Goal: Download file/media

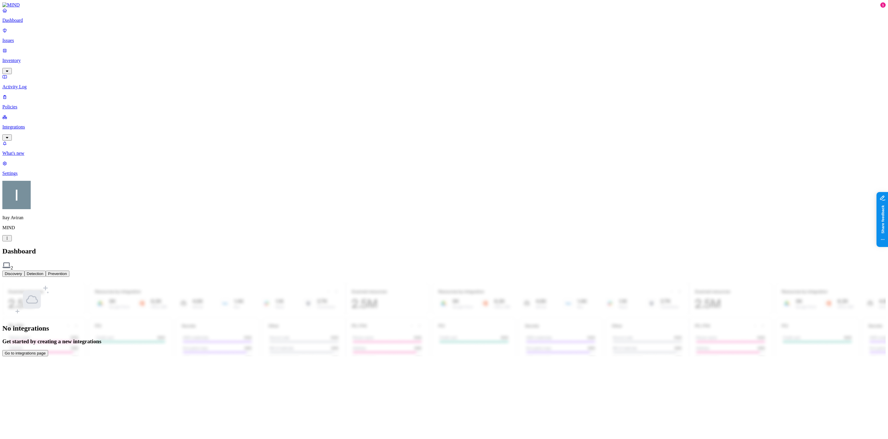
click at [31, 124] on p "Integrations" at bounding box center [444, 126] width 884 height 5
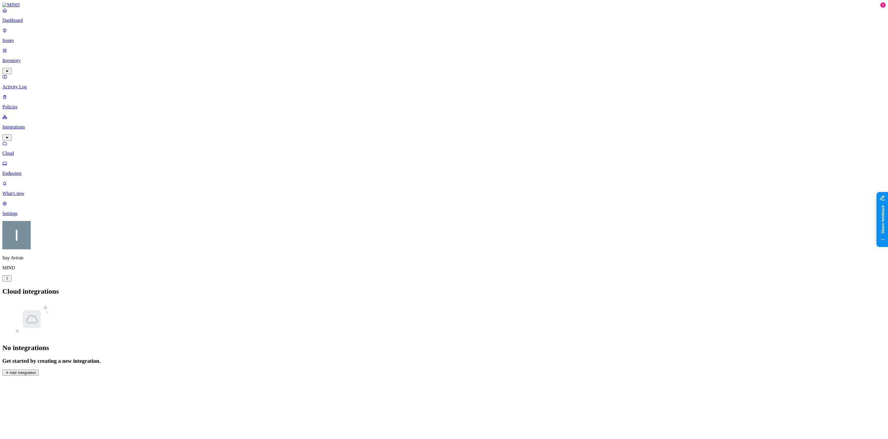
click at [32, 171] on p "Endpoints" at bounding box center [444, 173] width 884 height 5
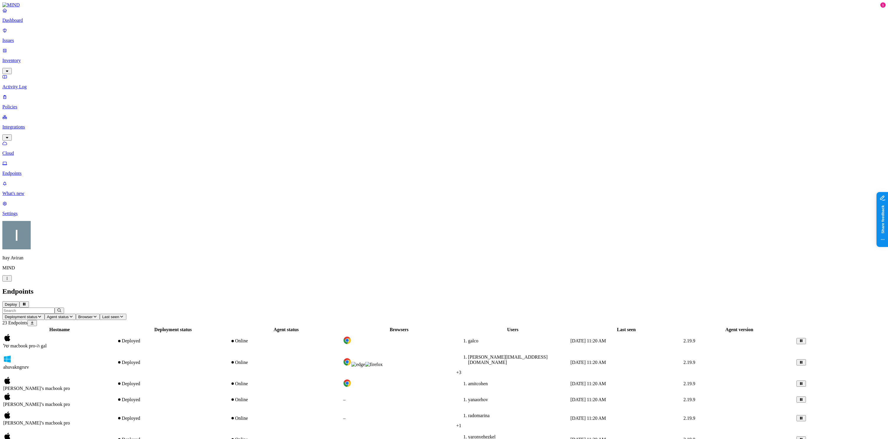
click at [56, 432] on html "Dashboard Issues Inventory Activity Log Policies Integrations Cloud Endpoints W…" at bounding box center [444, 381] width 888 height 763
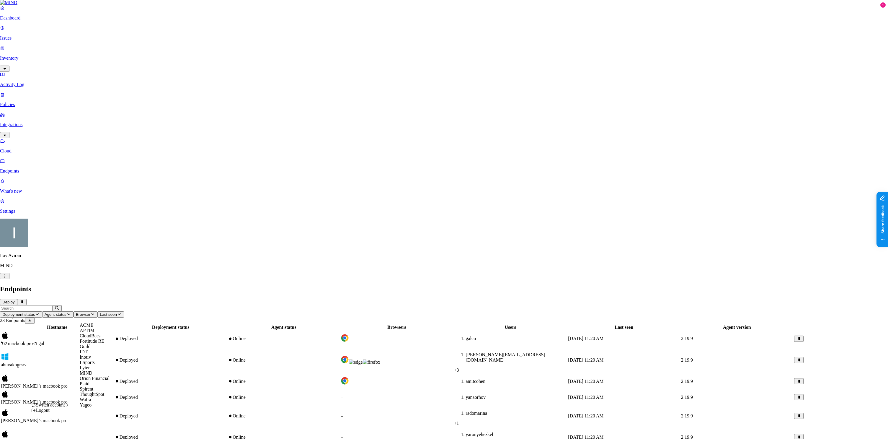
click at [93, 328] on span "ACME" at bounding box center [87, 325] width 14 height 5
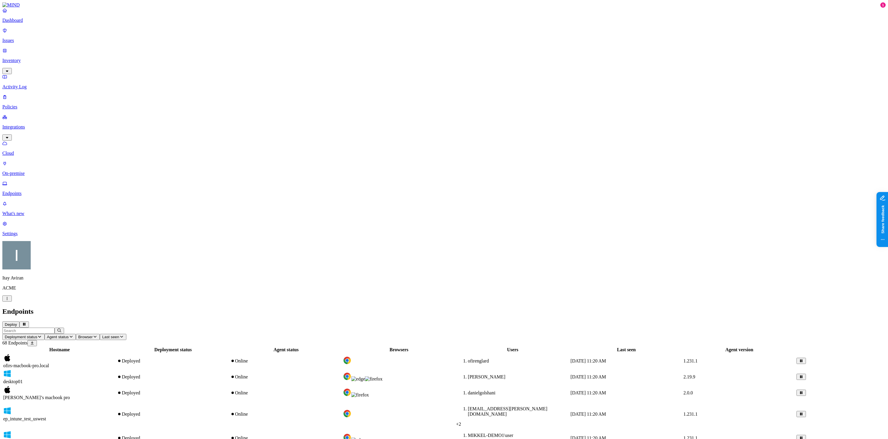
click at [19, 321] on button "Deploy" at bounding box center [10, 324] width 17 height 6
